Goal: Information Seeking & Learning: Learn about a topic

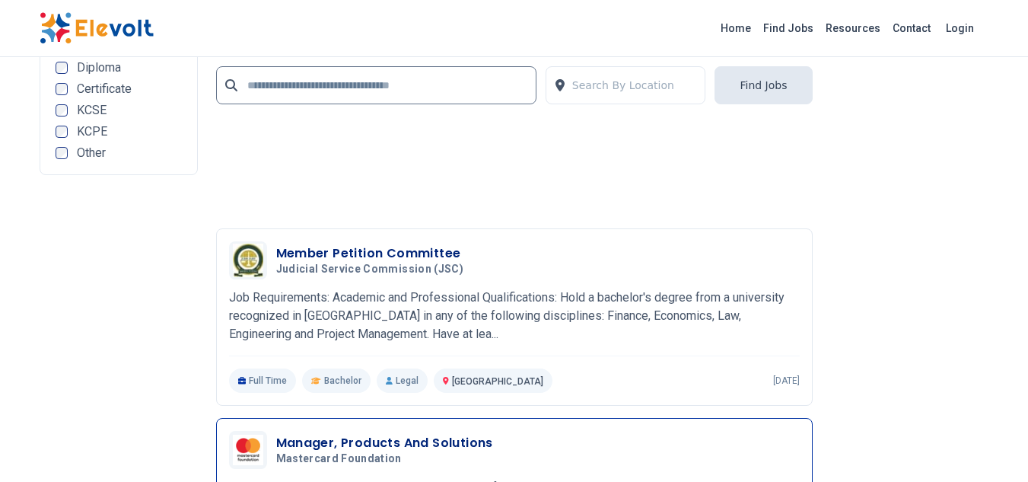
scroll to position [3728, 0]
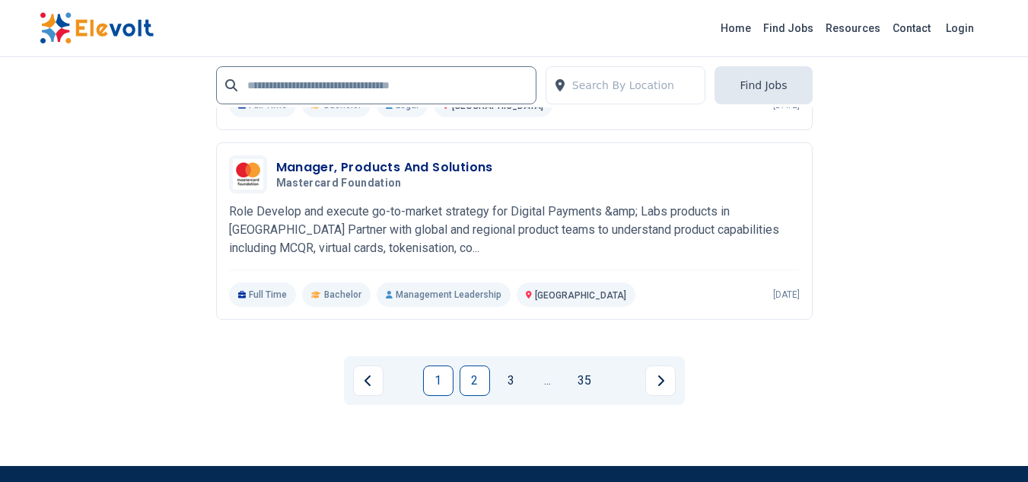
click at [474, 377] on link "2" at bounding box center [475, 380] width 30 height 30
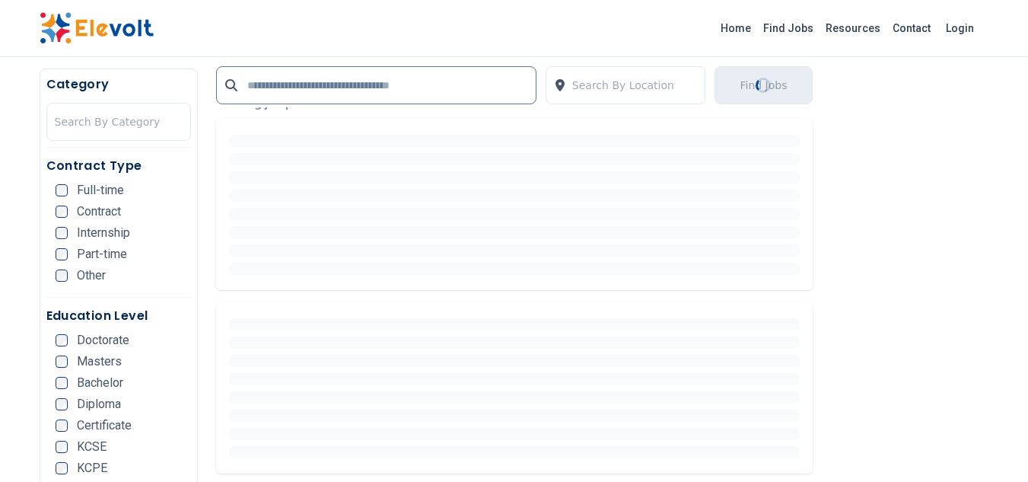
scroll to position [380, 0]
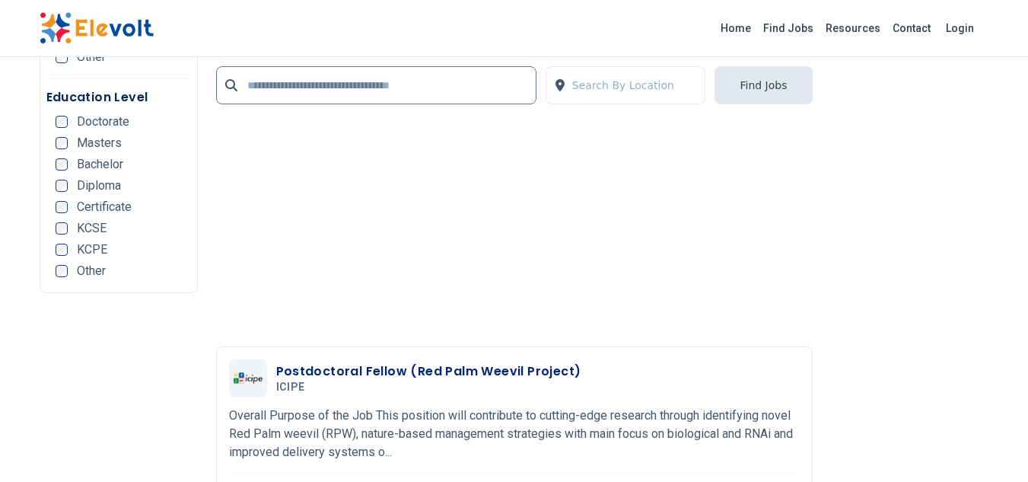
scroll to position [3348, 0]
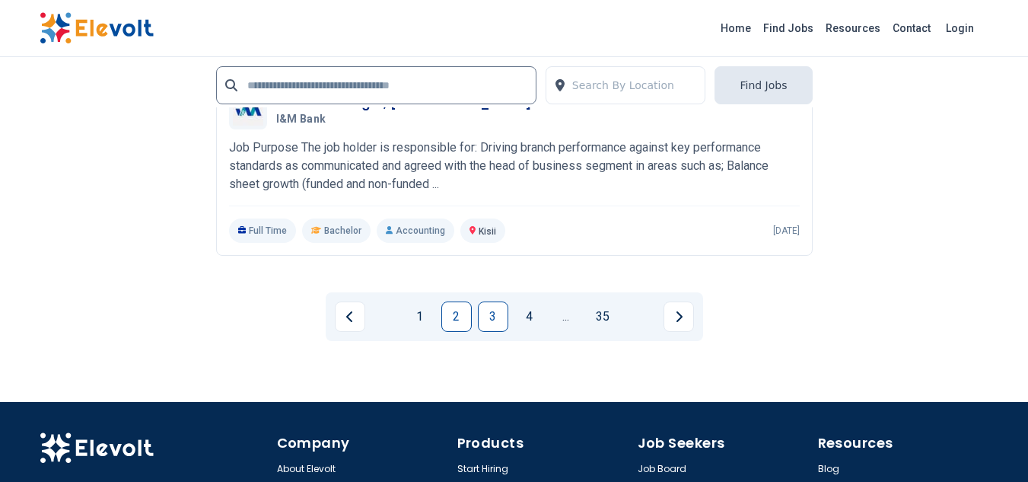
click at [488, 317] on link "3" at bounding box center [493, 316] width 30 height 30
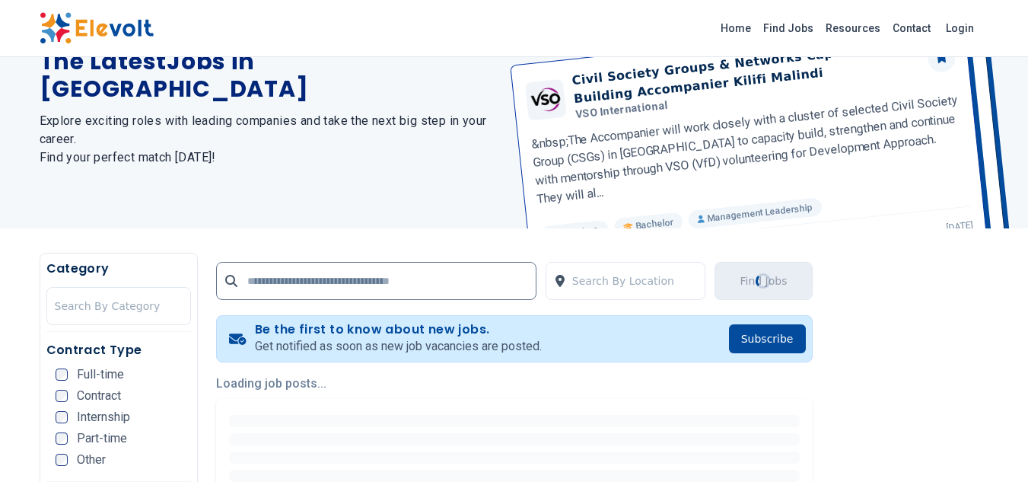
scroll to position [304, 0]
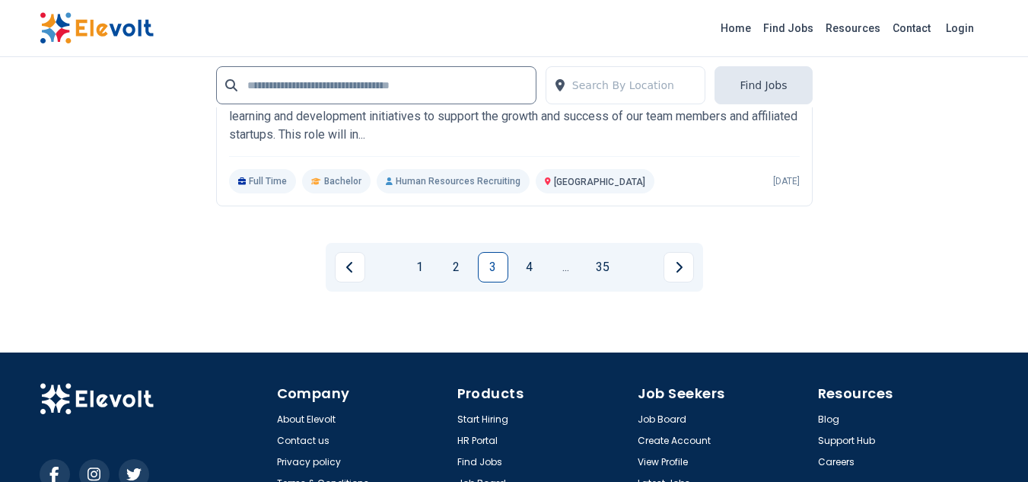
scroll to position [3348, 0]
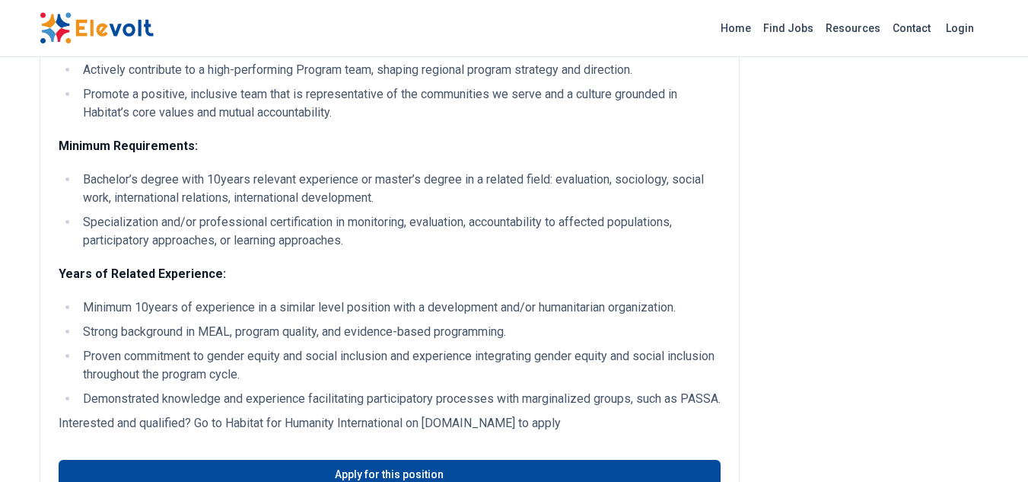
scroll to position [1522, 0]
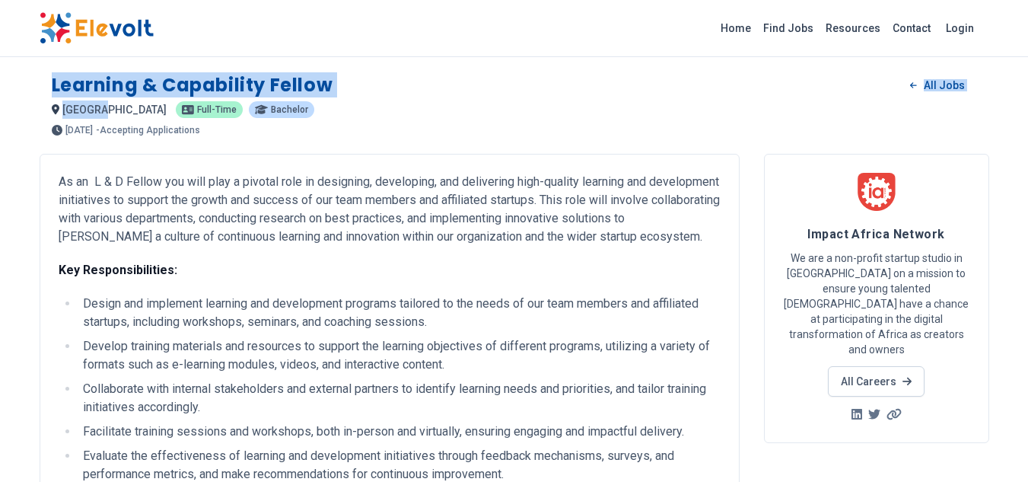
drag, startPoint x: 51, startPoint y: 81, endPoint x: 97, endPoint y: 107, distance: 53.1
click at [97, 107] on div "Learning & Capability Fellow All Jobs nairobi KE Full-time Bachelor 4 days ago …" at bounding box center [515, 98] width 950 height 75
copy div "Learning & Capability Fellow All Jobs nairobi"
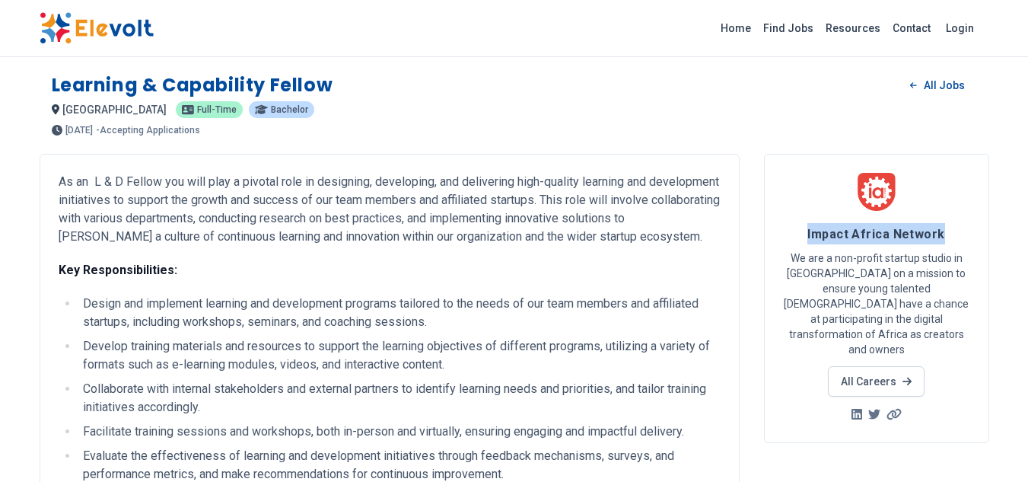
drag, startPoint x: 808, startPoint y: 229, endPoint x: 946, endPoint y: 235, distance: 137.9
click at [946, 235] on h4 "Impact Africa Network" at bounding box center [876, 233] width 187 height 21
copy span "Impact Africa Network"
